Goal: Communication & Community: Share content

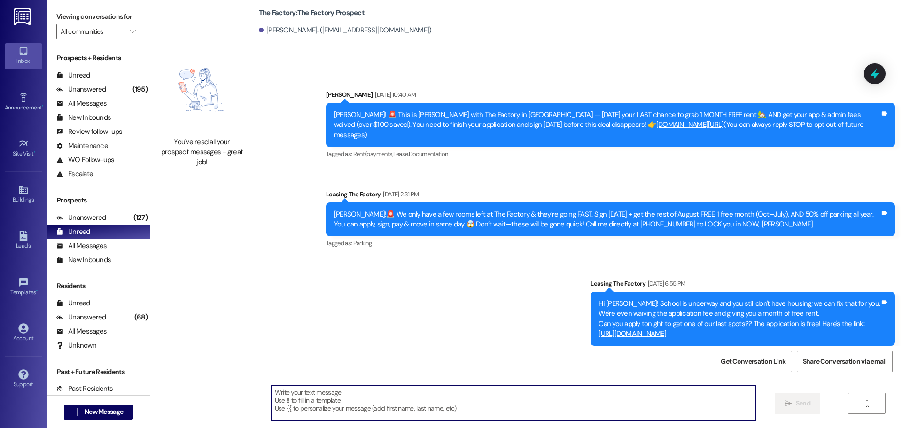
scroll to position [623, 0]
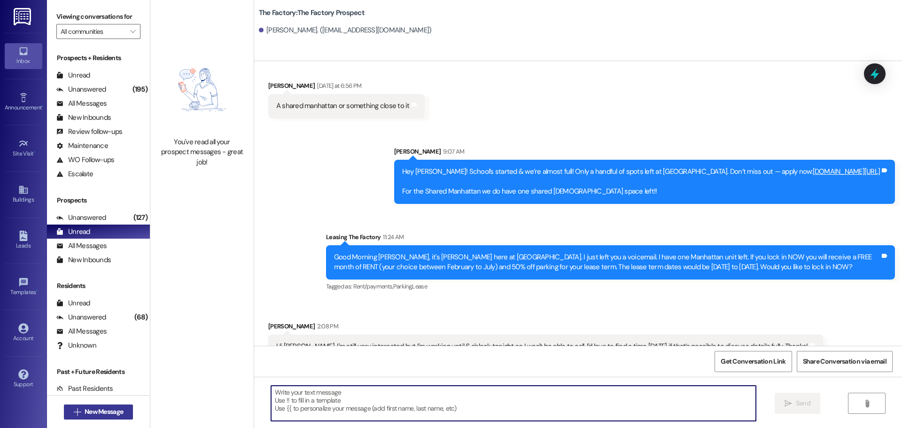
click at [127, 411] on button " New Message" at bounding box center [99, 412] width 70 height 15
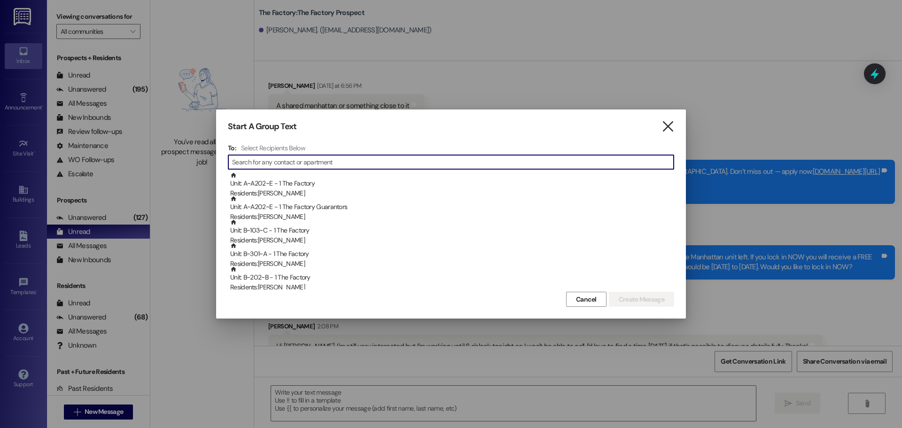
click at [665, 127] on icon "" at bounding box center [668, 127] width 13 height 10
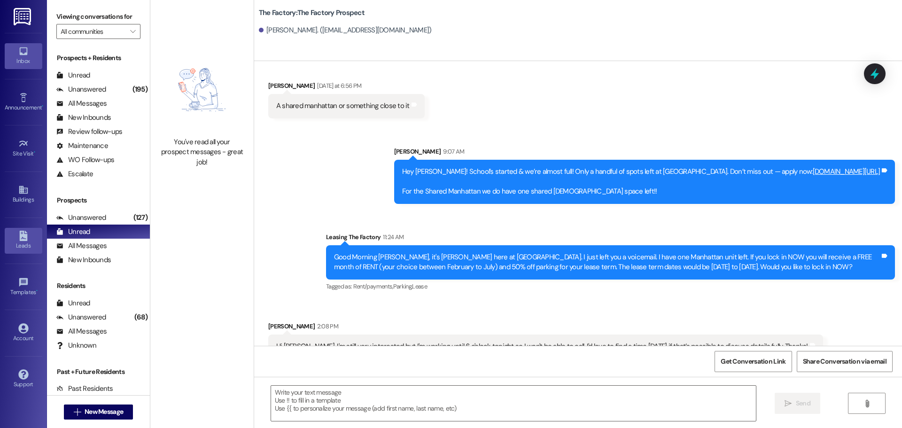
click at [22, 230] on link "Leads" at bounding box center [24, 240] width 38 height 25
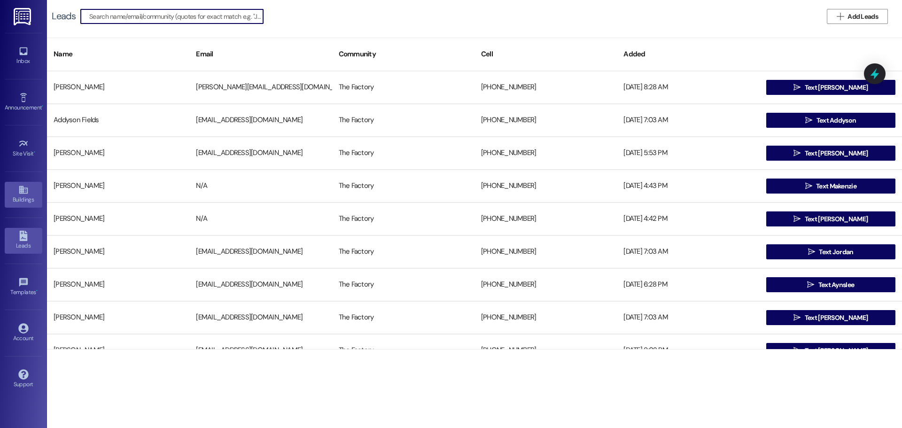
click at [27, 192] on icon at bounding box center [23, 190] width 8 height 8
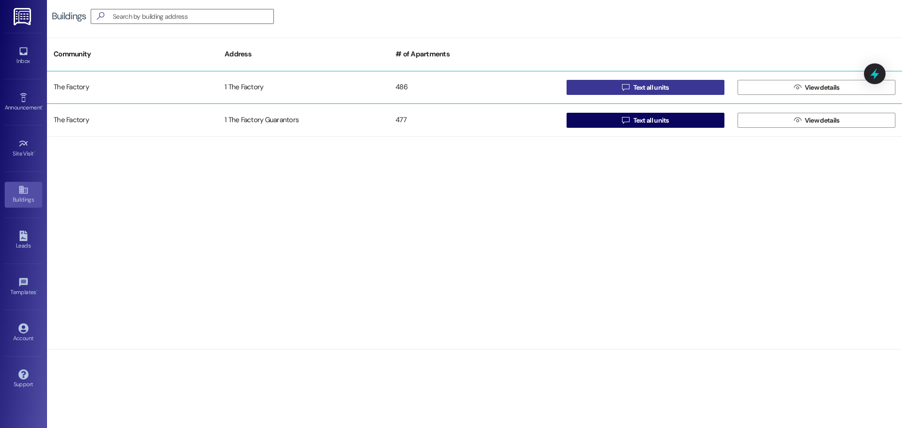
click at [656, 93] on span " Text all units" at bounding box center [645, 87] width 51 height 14
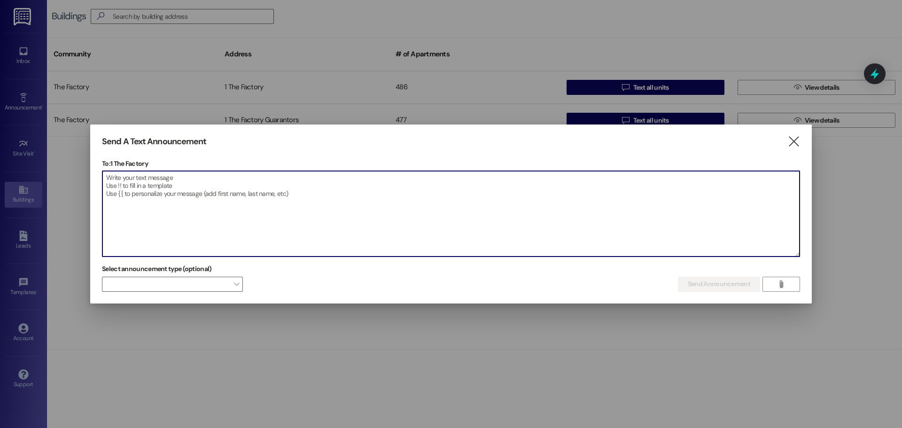
click at [230, 198] on textarea at bounding box center [450, 214] width 697 height 86
paste textarea "Final notice: The tow truck is on its way!!! This is your last chance to move y…"
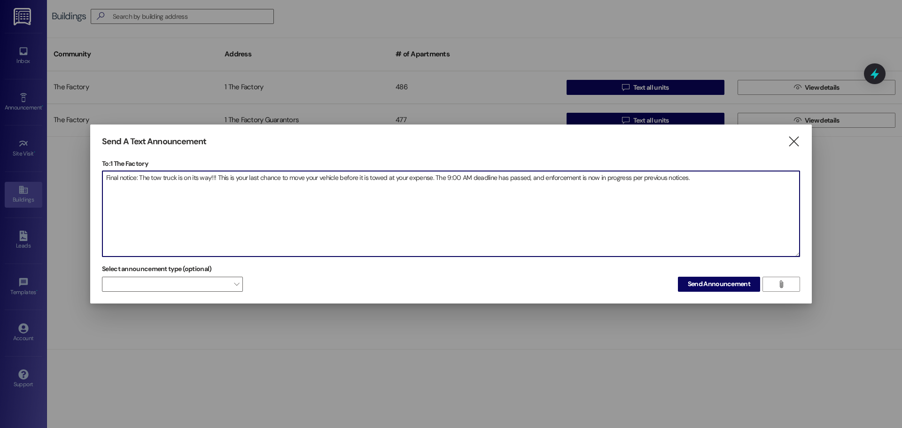
click at [577, 178] on textarea "Final notice: The tow truck is on its way!!! This is your last chance to move y…" at bounding box center [450, 214] width 697 height 86
click at [763, 176] on textarea "Final notice: The tow truck is on its way!!! This is your last chance to move y…" at bounding box center [450, 214] width 697 height 86
click at [336, 181] on textarea "Final notice: The tow truck is on its way!!! This is your last chance to move y…" at bounding box center [450, 214] width 697 height 86
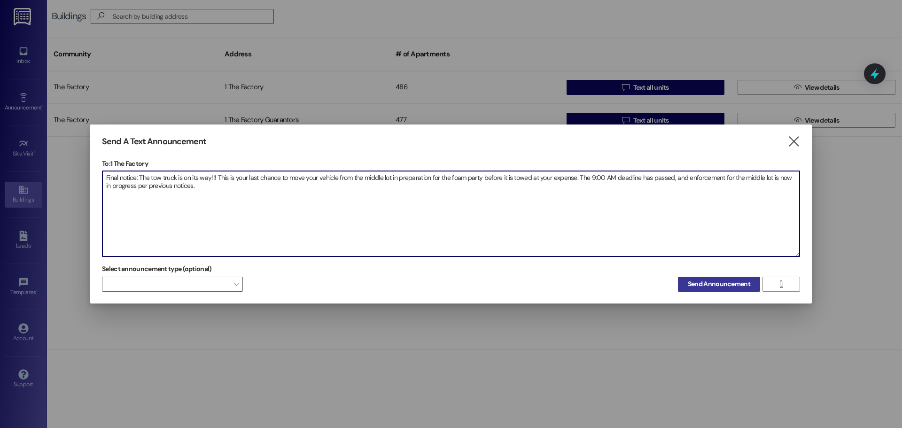
type textarea "Final notice: The tow truck is on its way!!! This is your last chance to move y…"
click at [689, 281] on span "Send Announcement" at bounding box center [719, 284] width 62 height 10
